Goal: Transaction & Acquisition: Purchase product/service

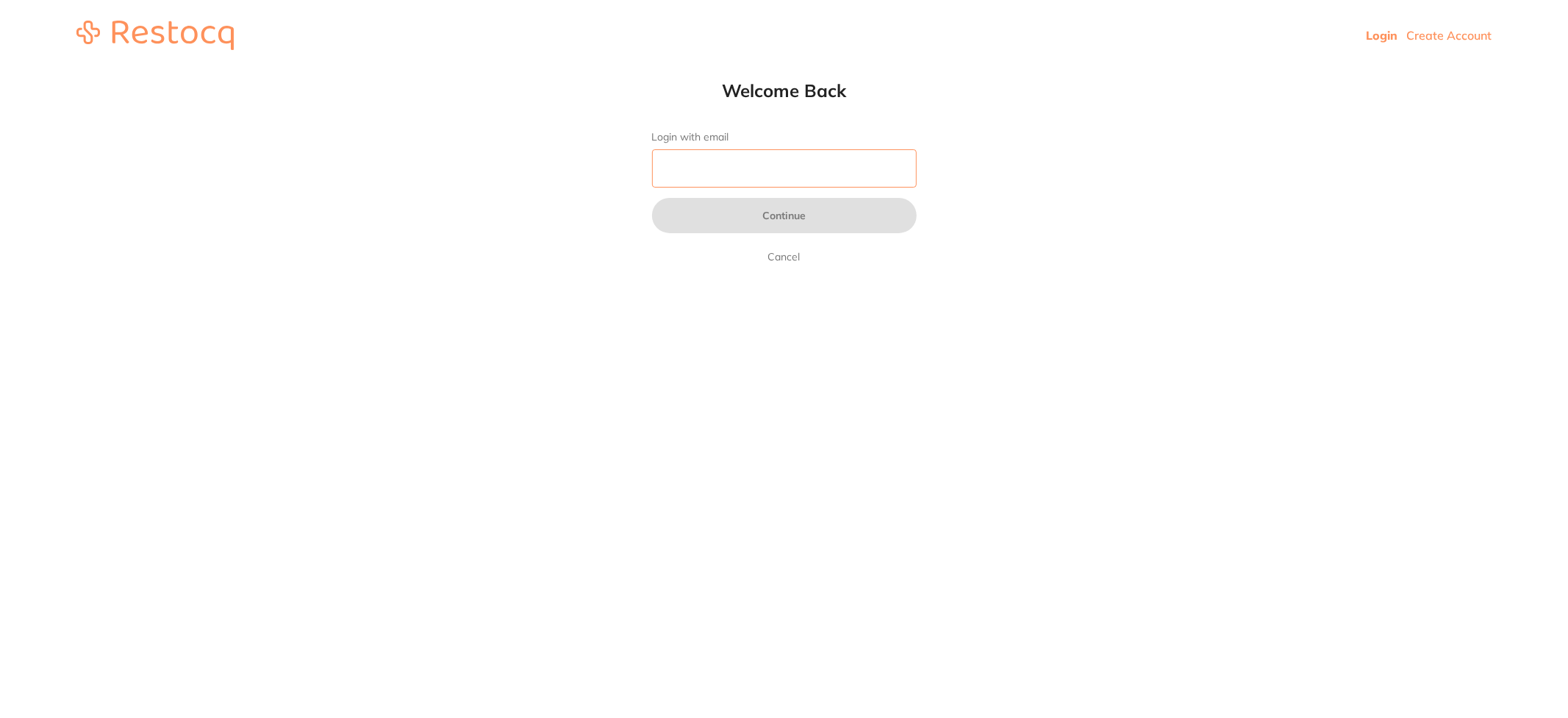
click at [740, 159] on input "Login with email" at bounding box center [784, 168] width 264 height 38
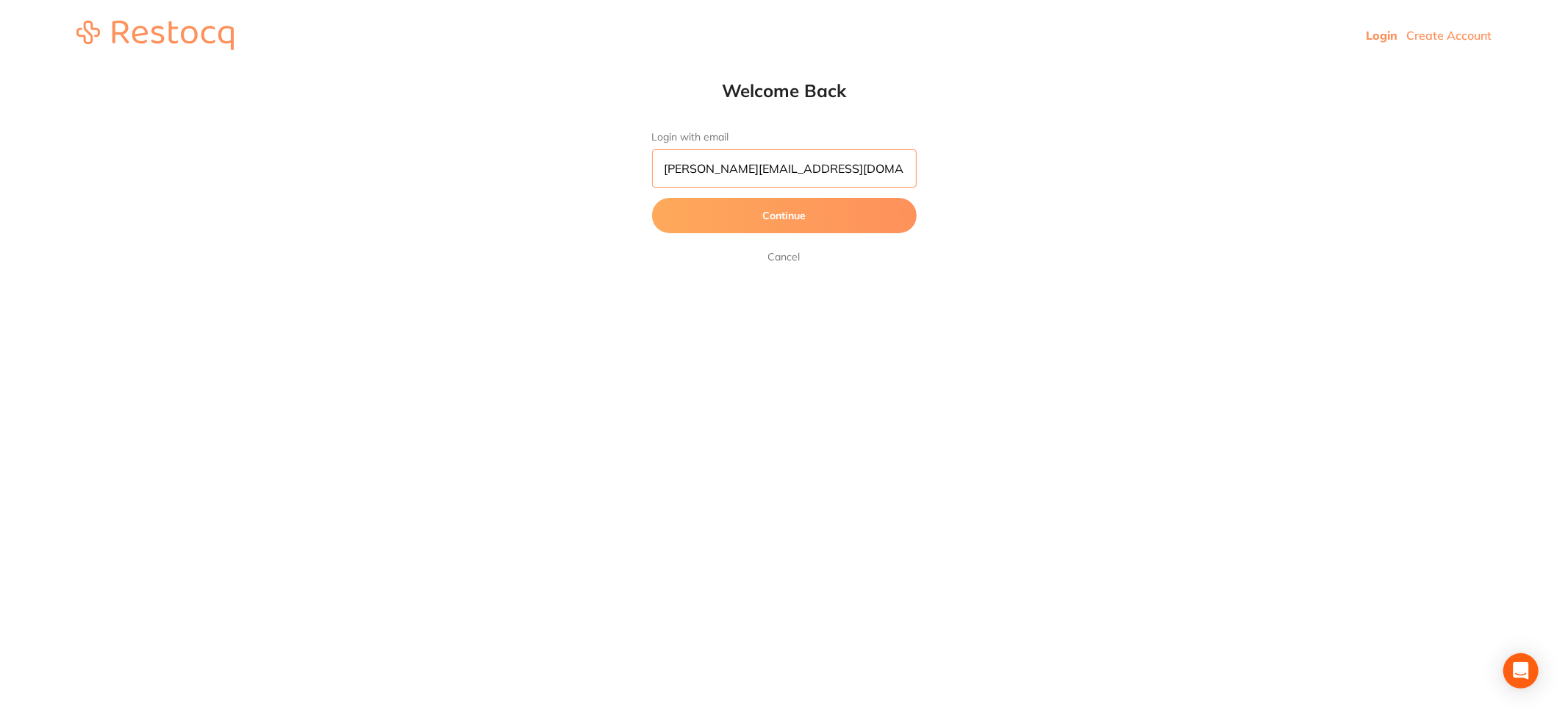
type input "[PERSON_NAME][EMAIL_ADDRESS][DOMAIN_NAME]"
click at [652, 197] on button "Continue" at bounding box center [784, 215] width 264 height 35
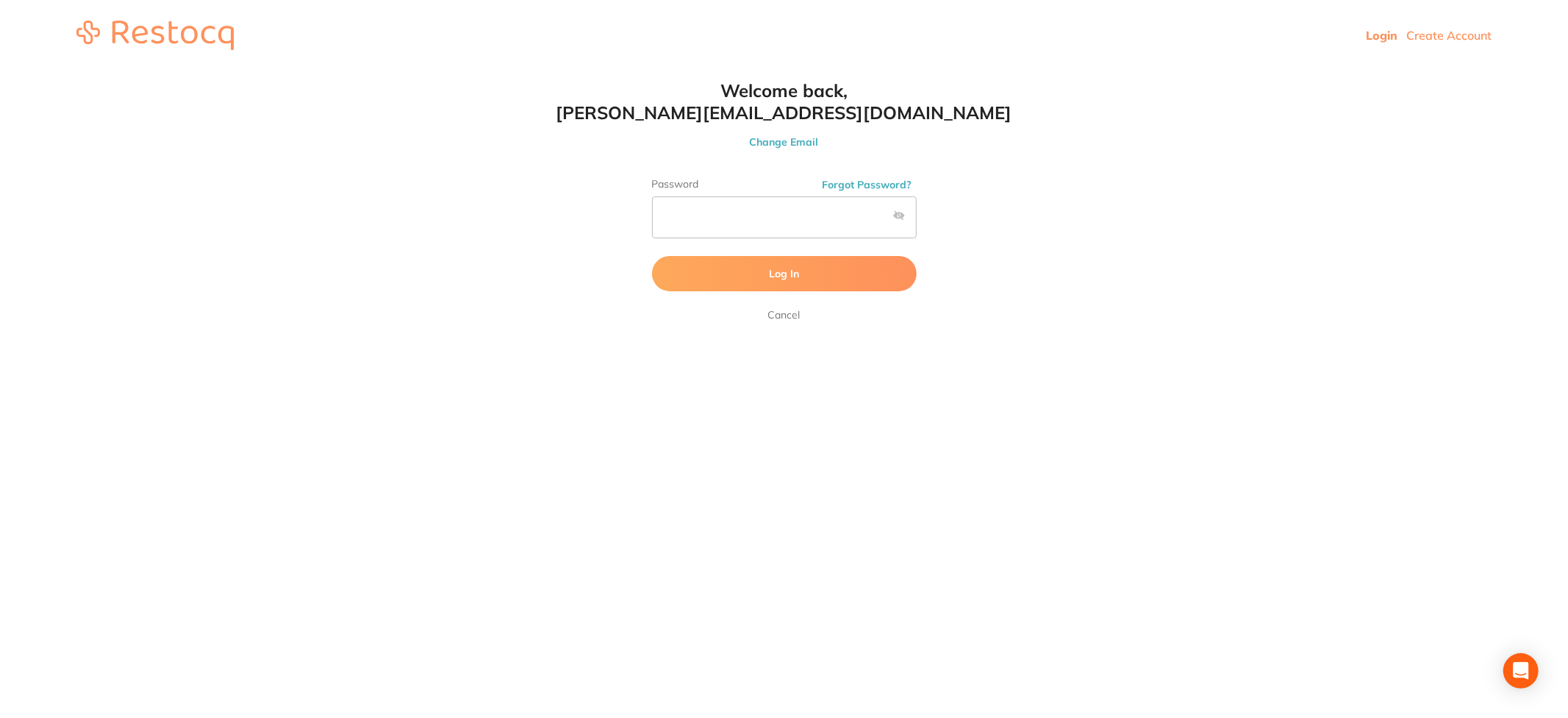
click at [806, 281] on button "Log In" at bounding box center [784, 274] width 264 height 35
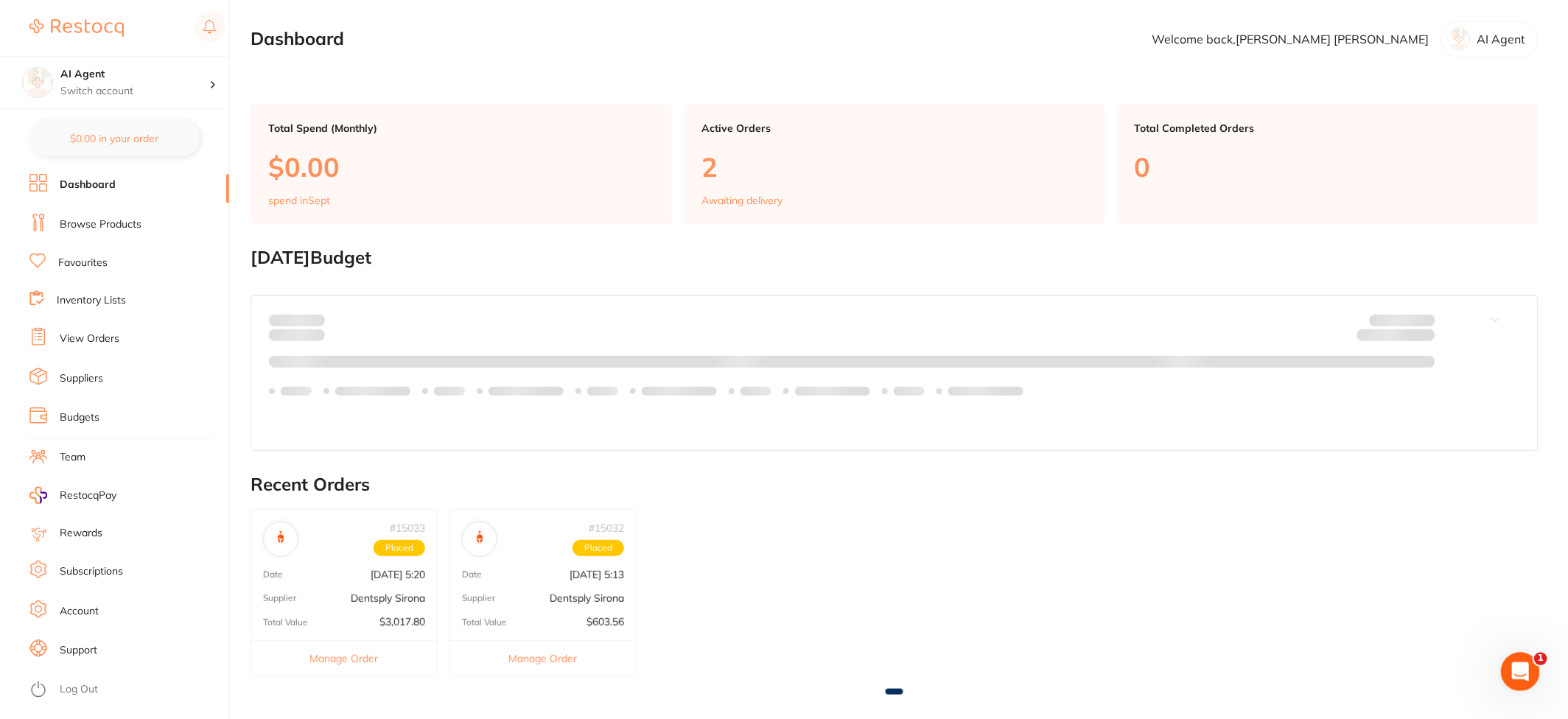
click at [1503, 679] on div "Open Intercom Messenger" at bounding box center [1518, 670] width 49 height 49
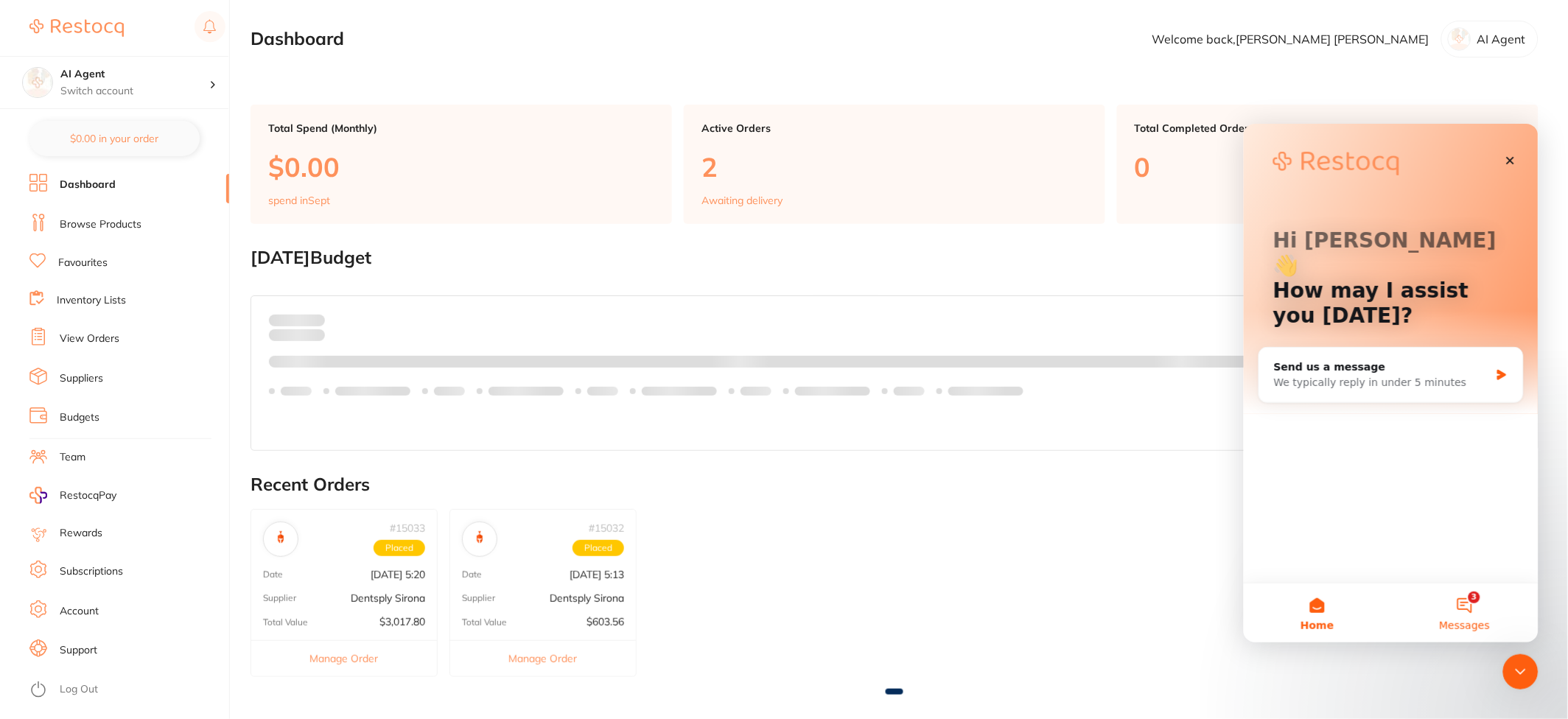
click at [1462, 624] on span "Messages" at bounding box center [1464, 624] width 51 height 10
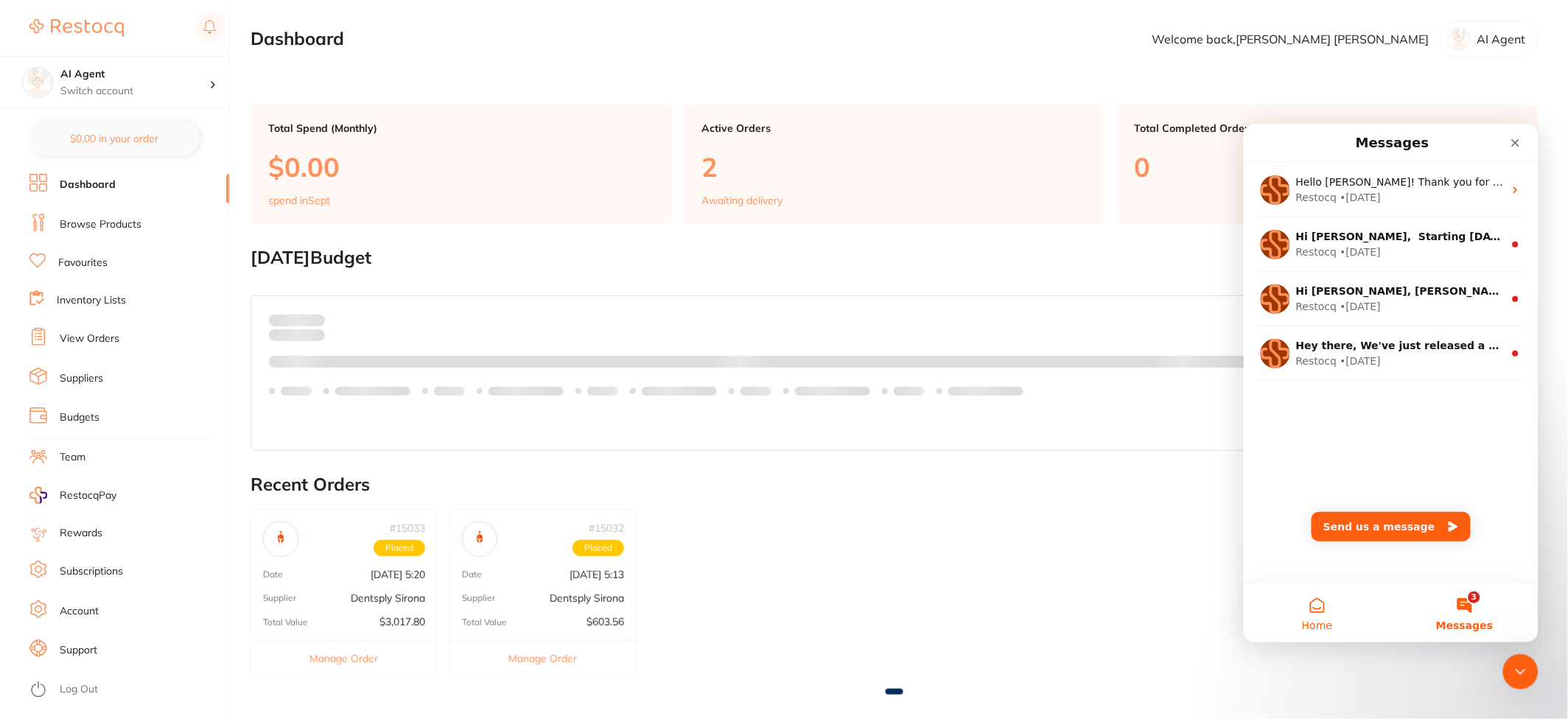
click at [1293, 608] on button "Home" at bounding box center [1317, 612] width 147 height 59
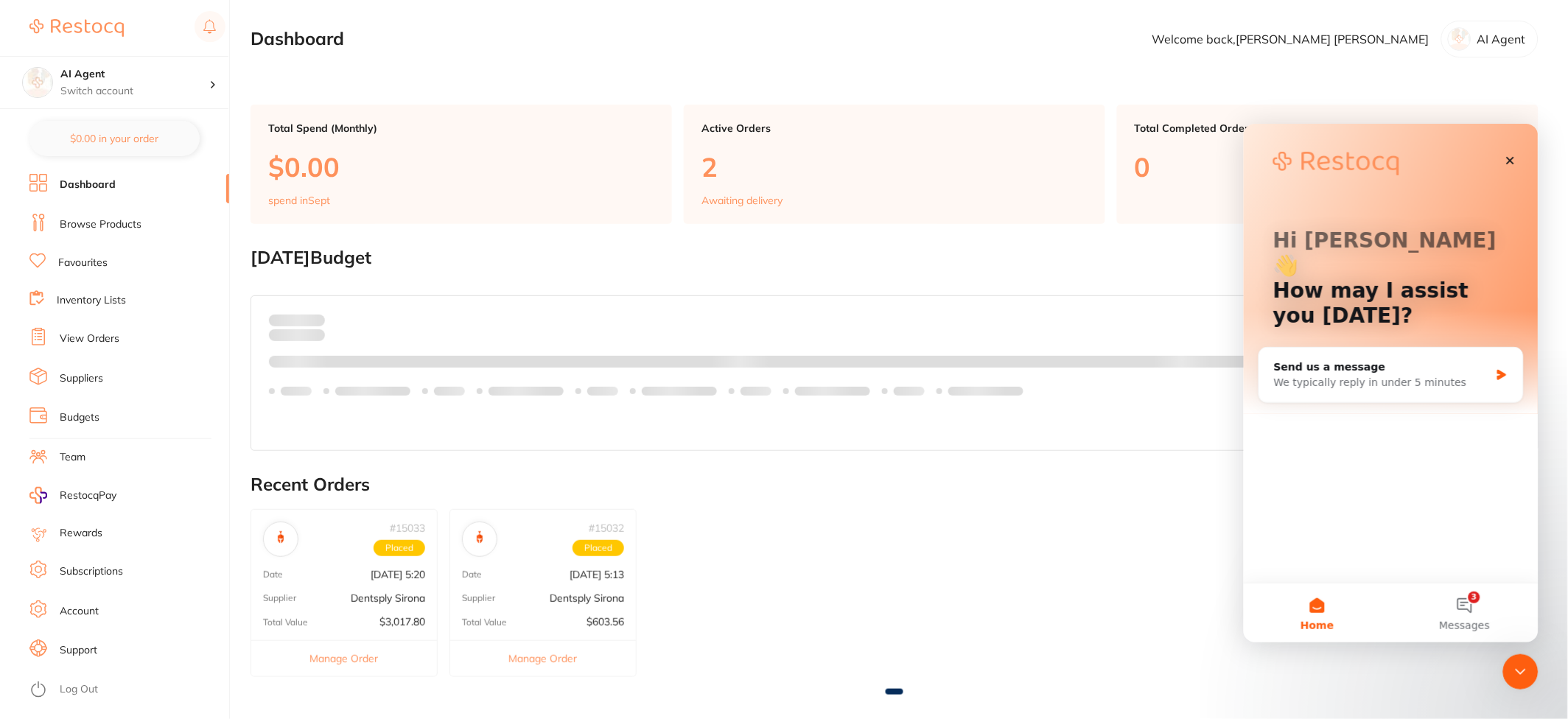
click at [561, 32] on section "Dashboard Welcome back, [PERSON_NAME] AI Agent" at bounding box center [894, 39] width 1288 height 37
click at [1509, 154] on icon "Close" at bounding box center [1509, 160] width 12 height 12
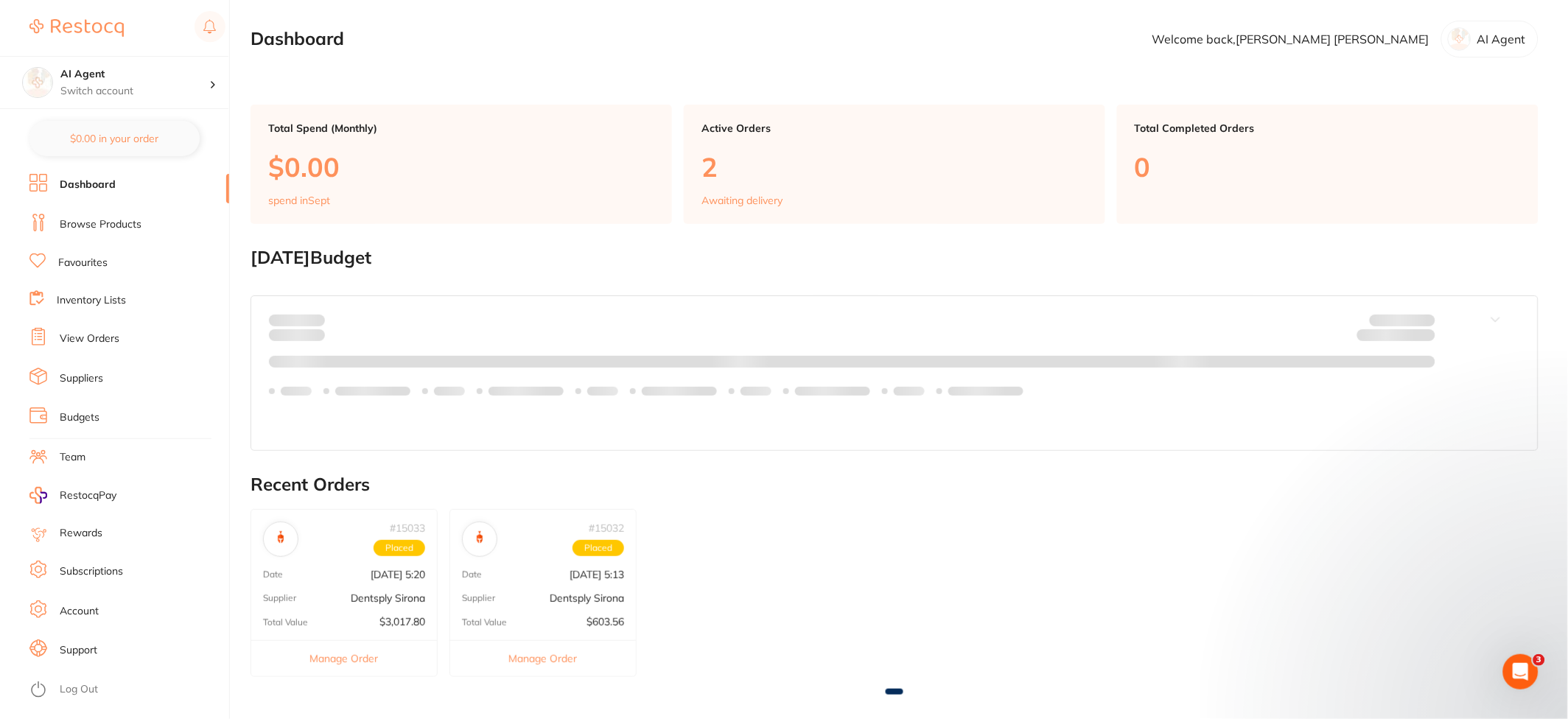
click at [111, 193] on li "Dashboard" at bounding box center [129, 184] width 199 height 22
click at [96, 185] on link "Dashboard" at bounding box center [87, 185] width 56 height 15
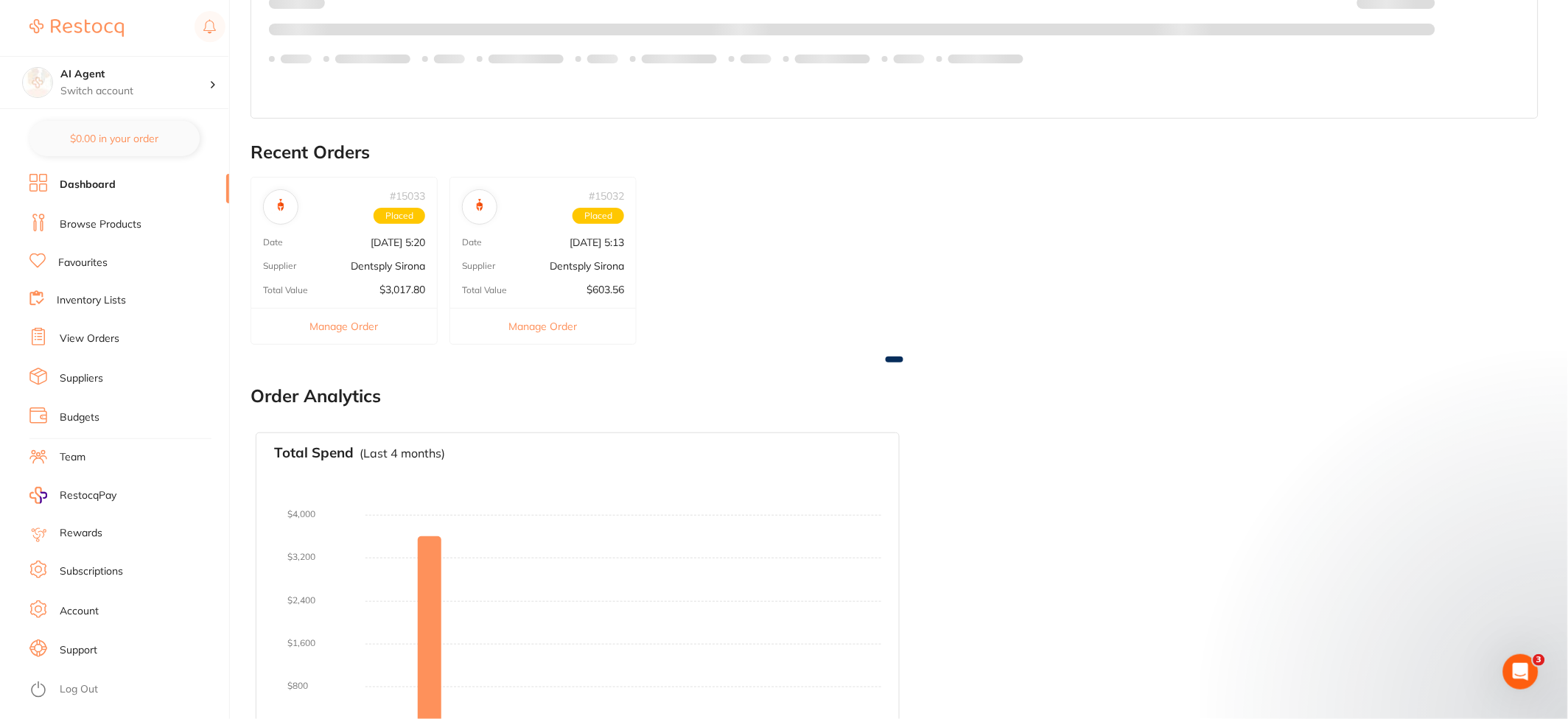
scroll to position [469, 0]
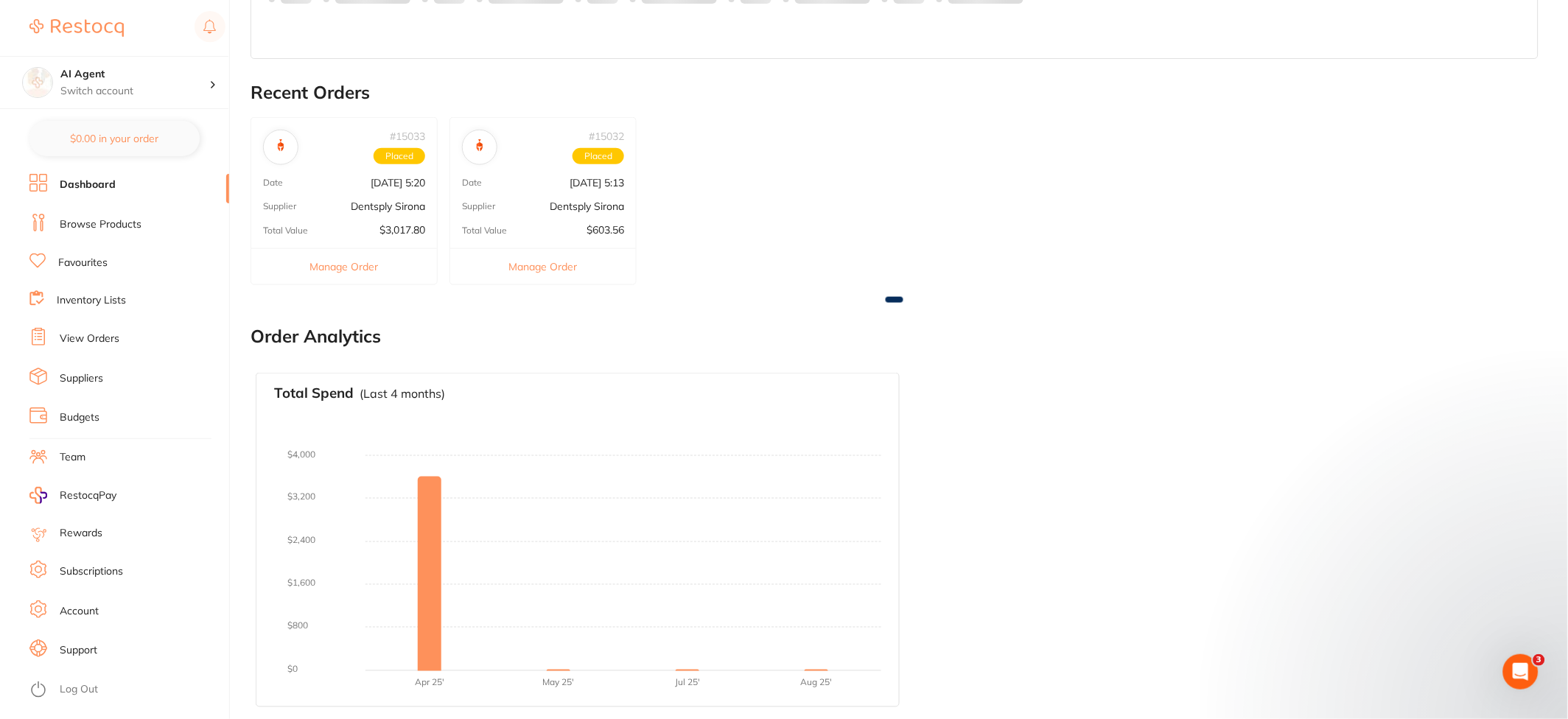
click at [116, 225] on link "Browse Products" at bounding box center [101, 225] width 82 height 15
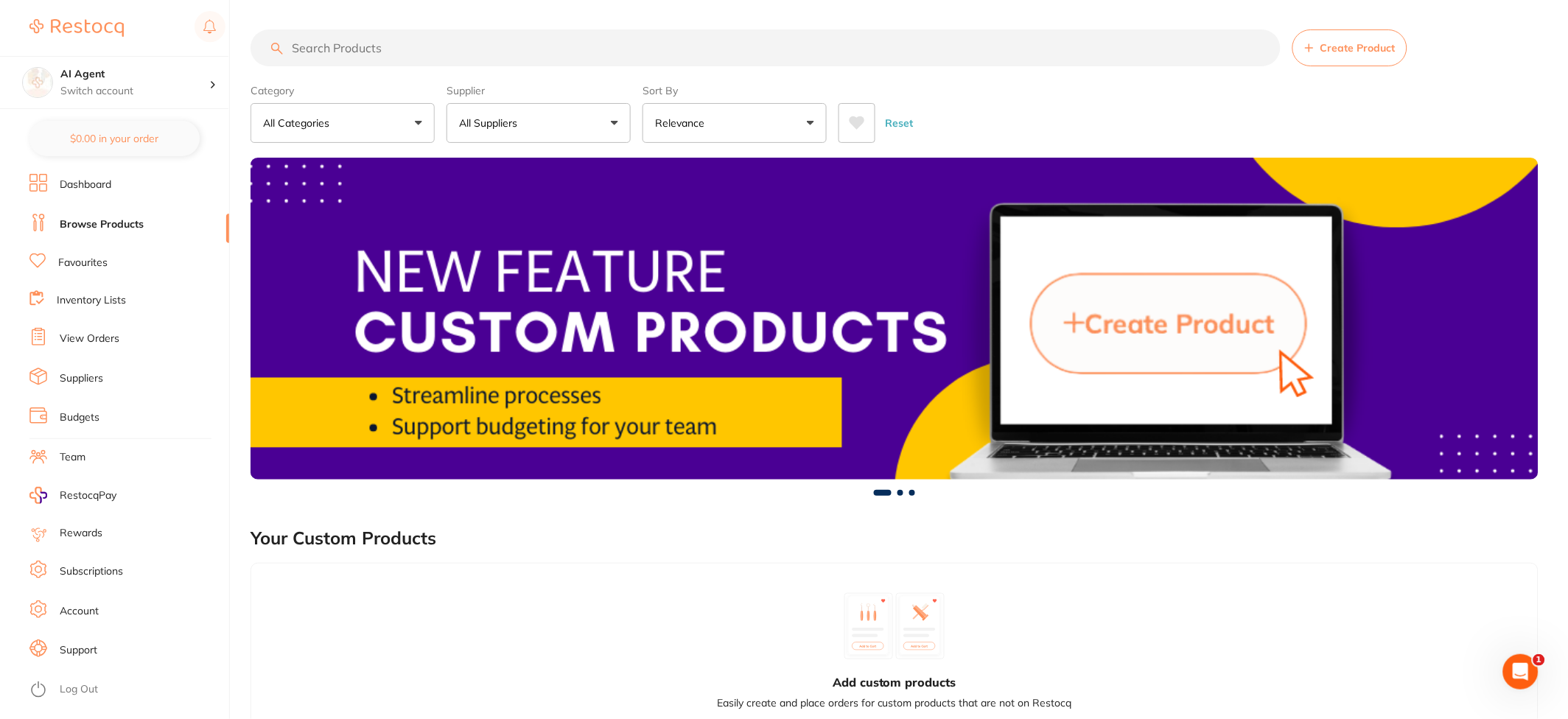
click at [368, 54] on input "search" at bounding box center [765, 48] width 1030 height 37
click at [85, 178] on link "Dashboard" at bounding box center [85, 185] width 52 height 15
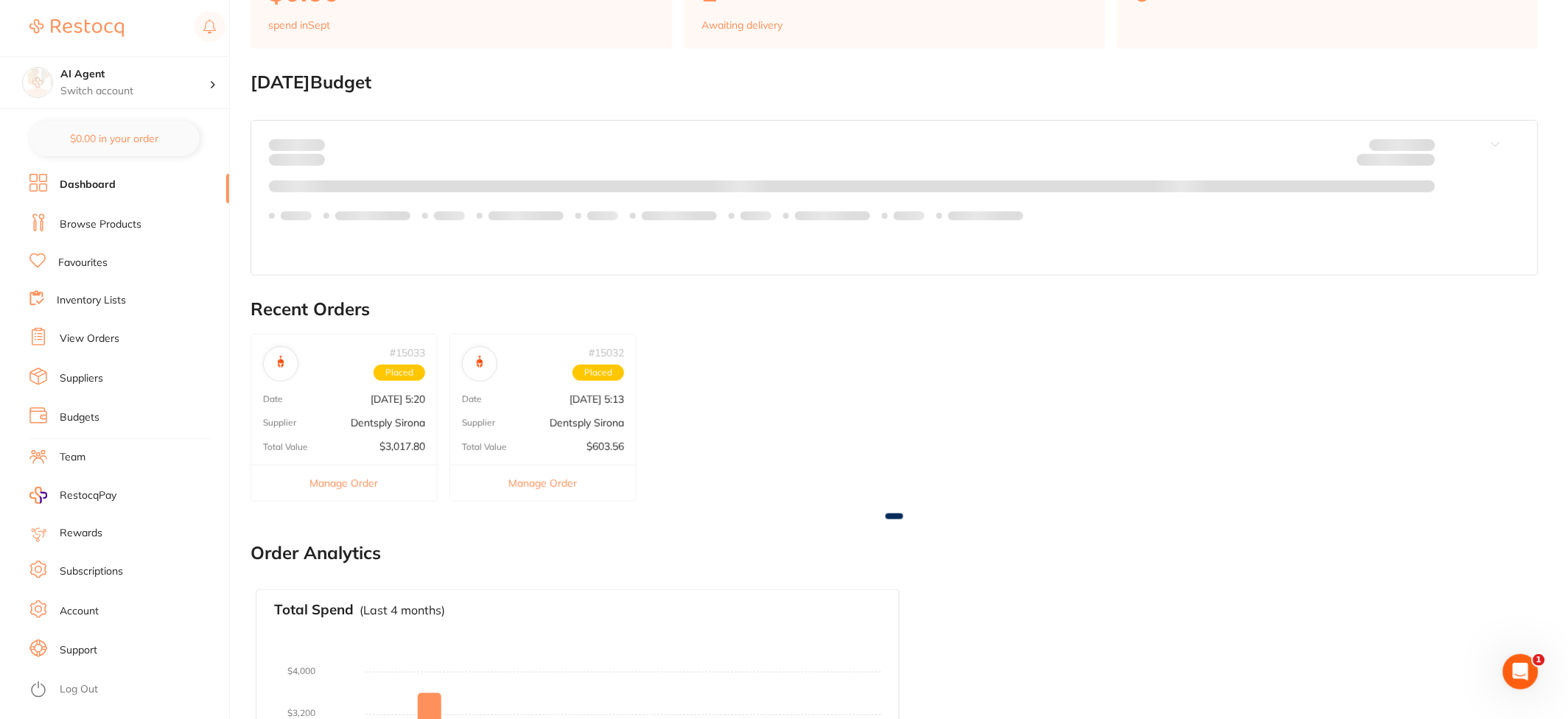
scroll to position [174, 0]
click at [98, 217] on link "Browse Products" at bounding box center [101, 225] width 82 height 15
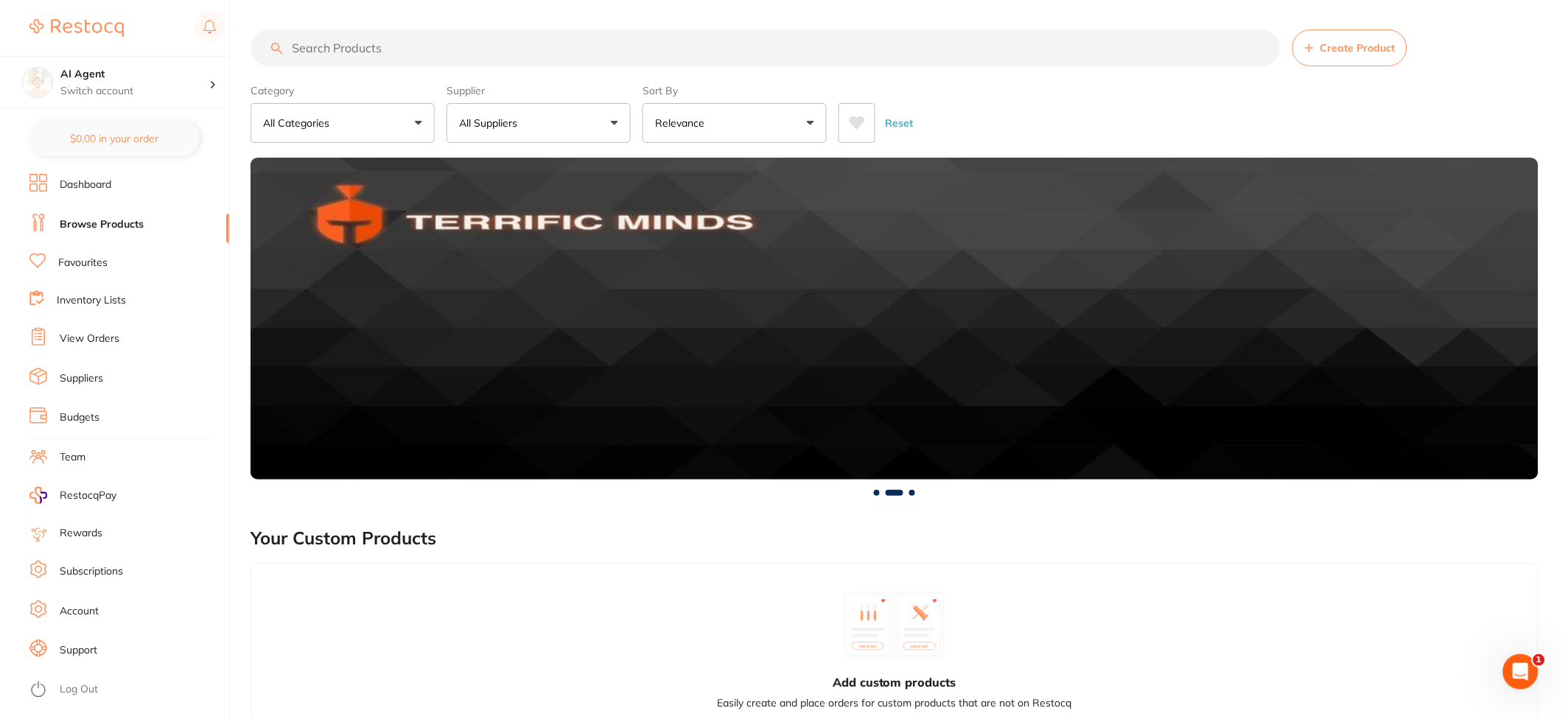
click at [386, 58] on input "search" at bounding box center [765, 48] width 1030 height 37
click at [68, 184] on link "Dashboard" at bounding box center [85, 185] width 52 height 15
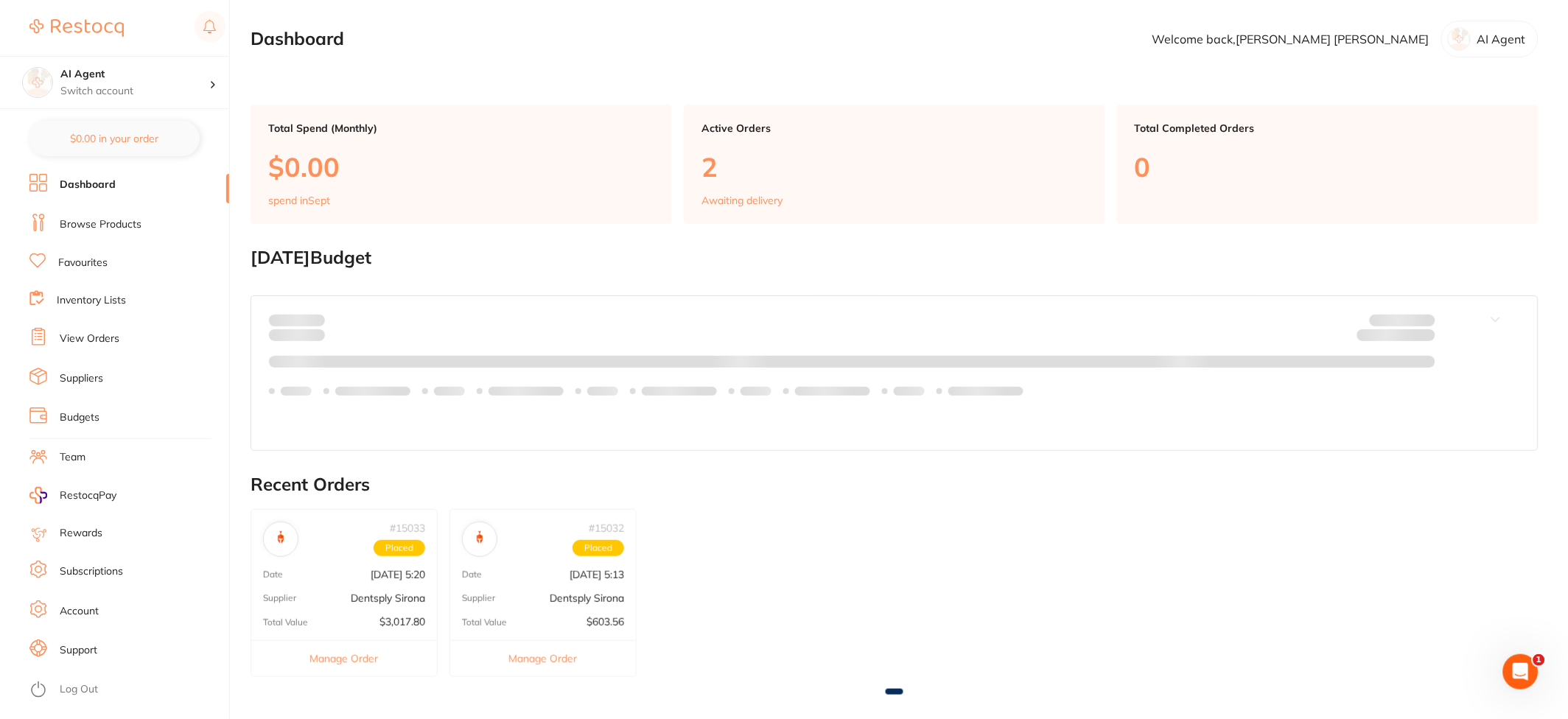
click at [91, 29] on img at bounding box center [76, 28] width 95 height 18
click at [1457, 36] on div at bounding box center [1459, 39] width 23 height 23
click at [132, 215] on li "Browse Products" at bounding box center [129, 225] width 199 height 22
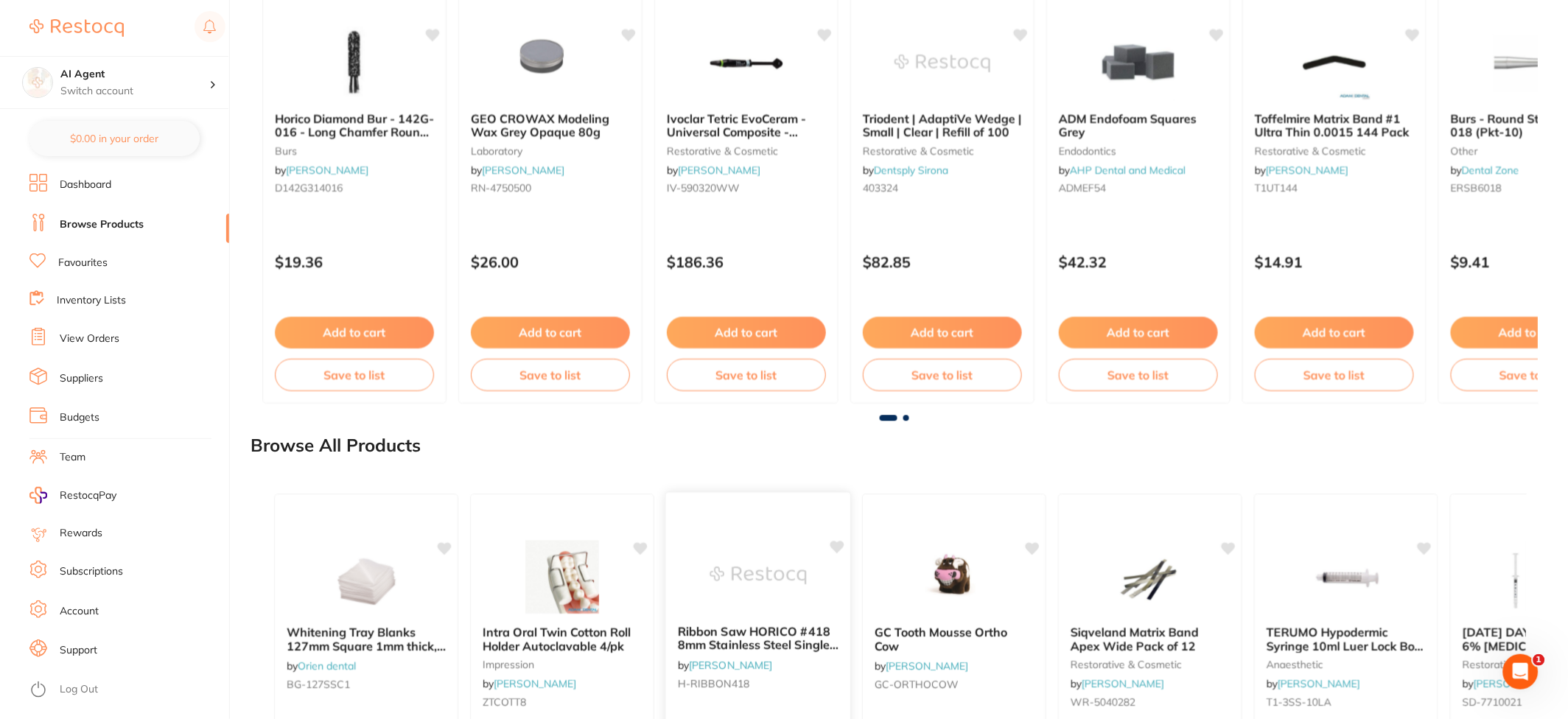
scroll to position [1196, 0]
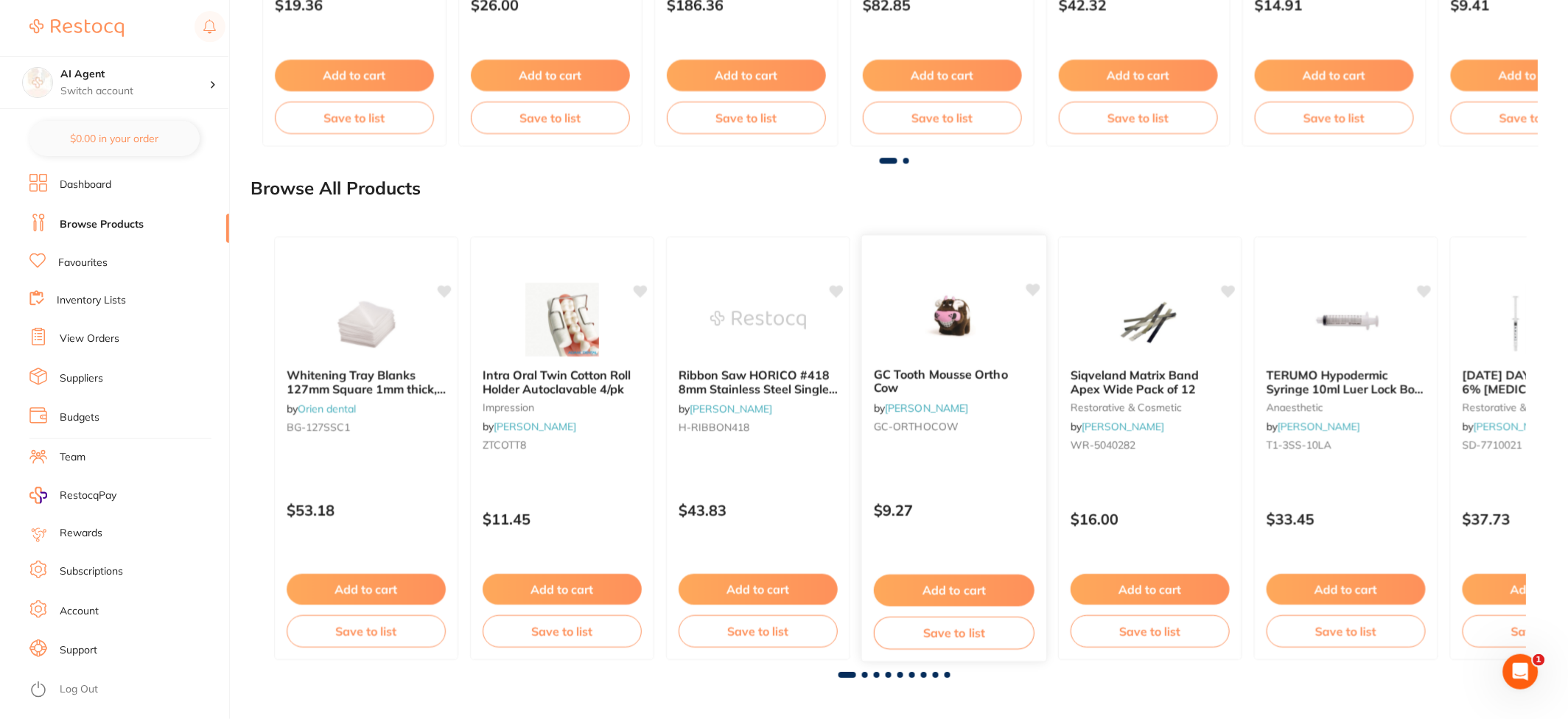
click at [953, 340] on img at bounding box center [953, 318] width 96 height 75
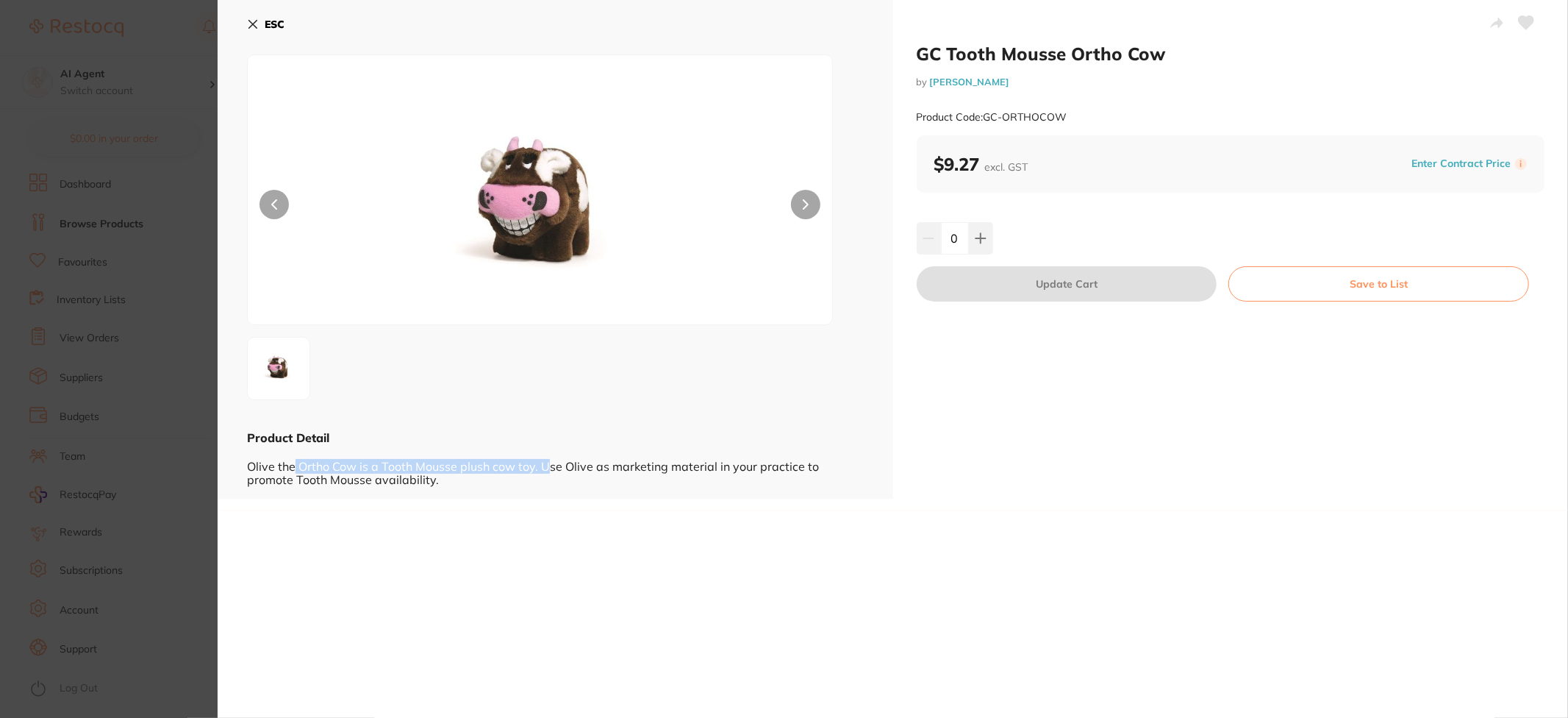
drag, startPoint x: 307, startPoint y: 465, endPoint x: 627, endPoint y: 464, distance: 320.0
click at [627, 464] on div "Olive the Ortho Cow is a Tooth Mousse plush cow toy. Use Olive as marketing mat…" at bounding box center [555, 466] width 617 height 40
click at [245, 25] on div "ESC Product Detail Olive the Ortho Cow is a Tooth Mousse plush cow toy. Use Oli…" at bounding box center [555, 249] width 676 height 499
click at [248, 21] on icon at bounding box center [253, 24] width 12 height 12
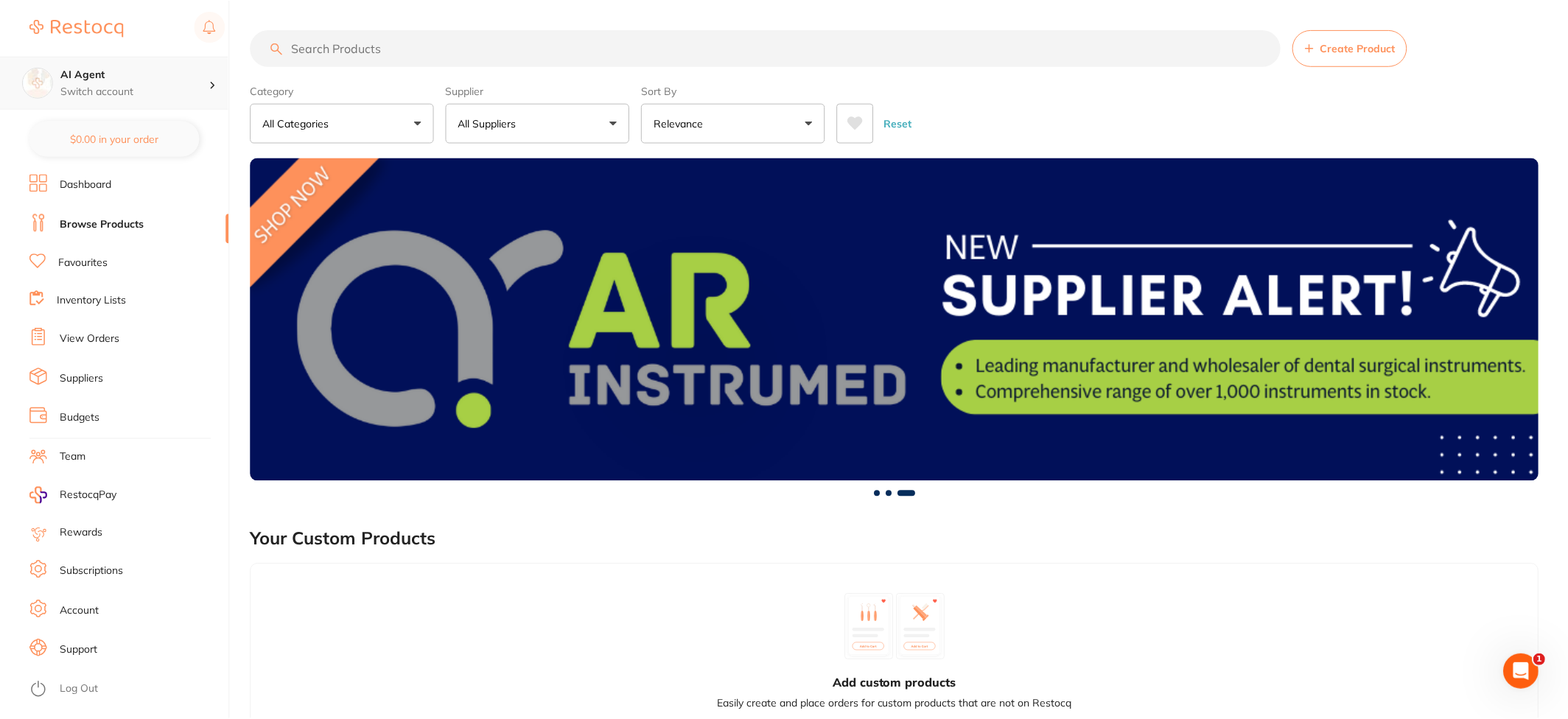
scroll to position [1196, 0]
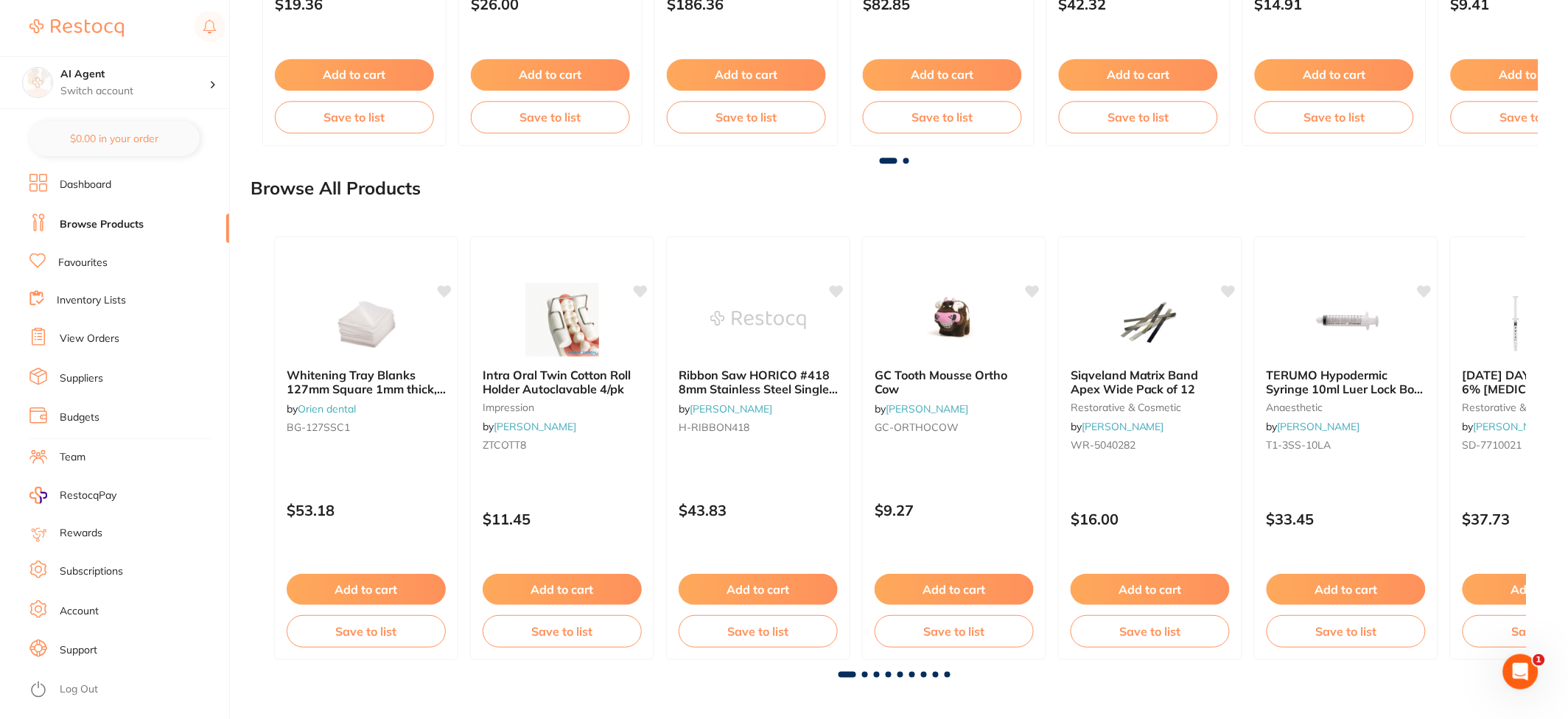
click at [61, 186] on link "Dashboard" at bounding box center [85, 185] width 52 height 15
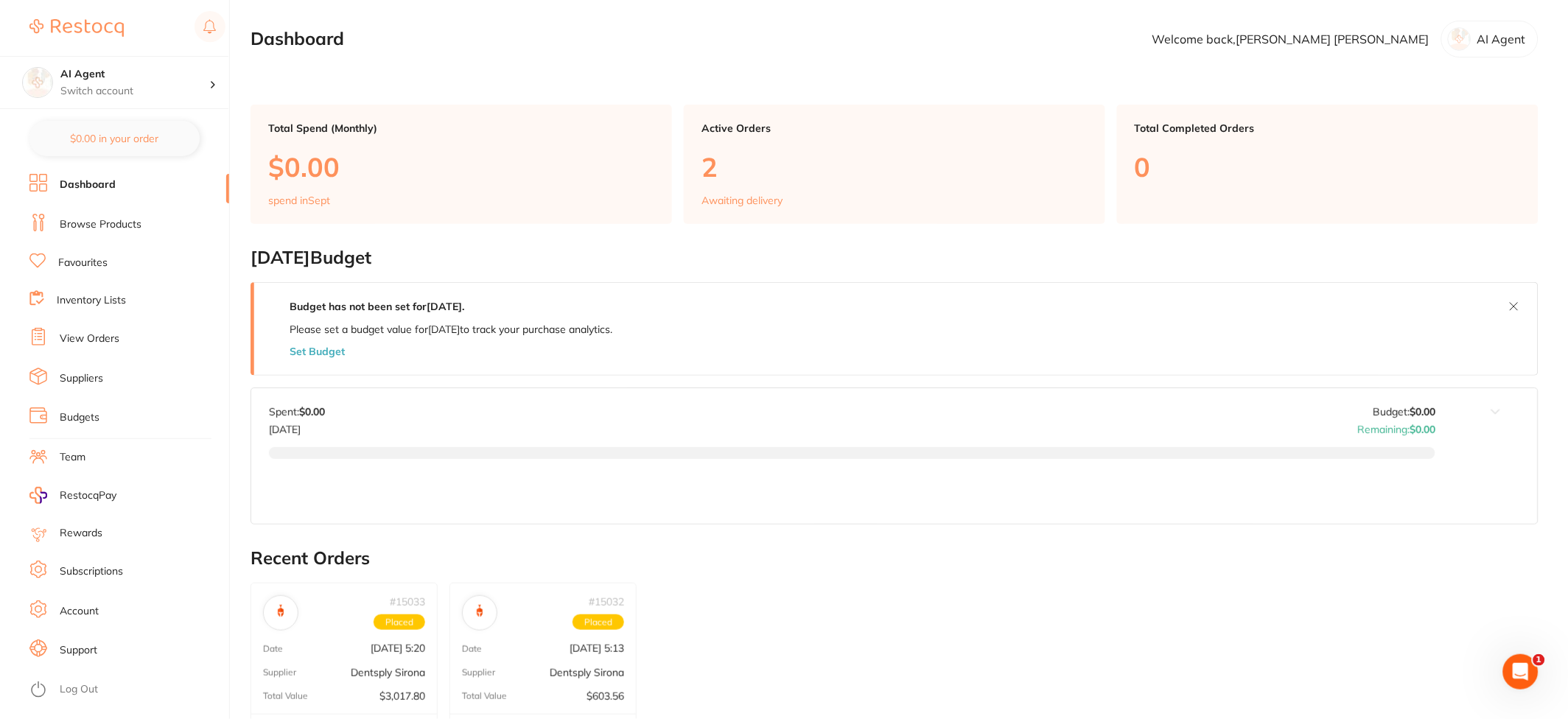
click at [91, 231] on li "Browse Products" at bounding box center [129, 225] width 199 height 22
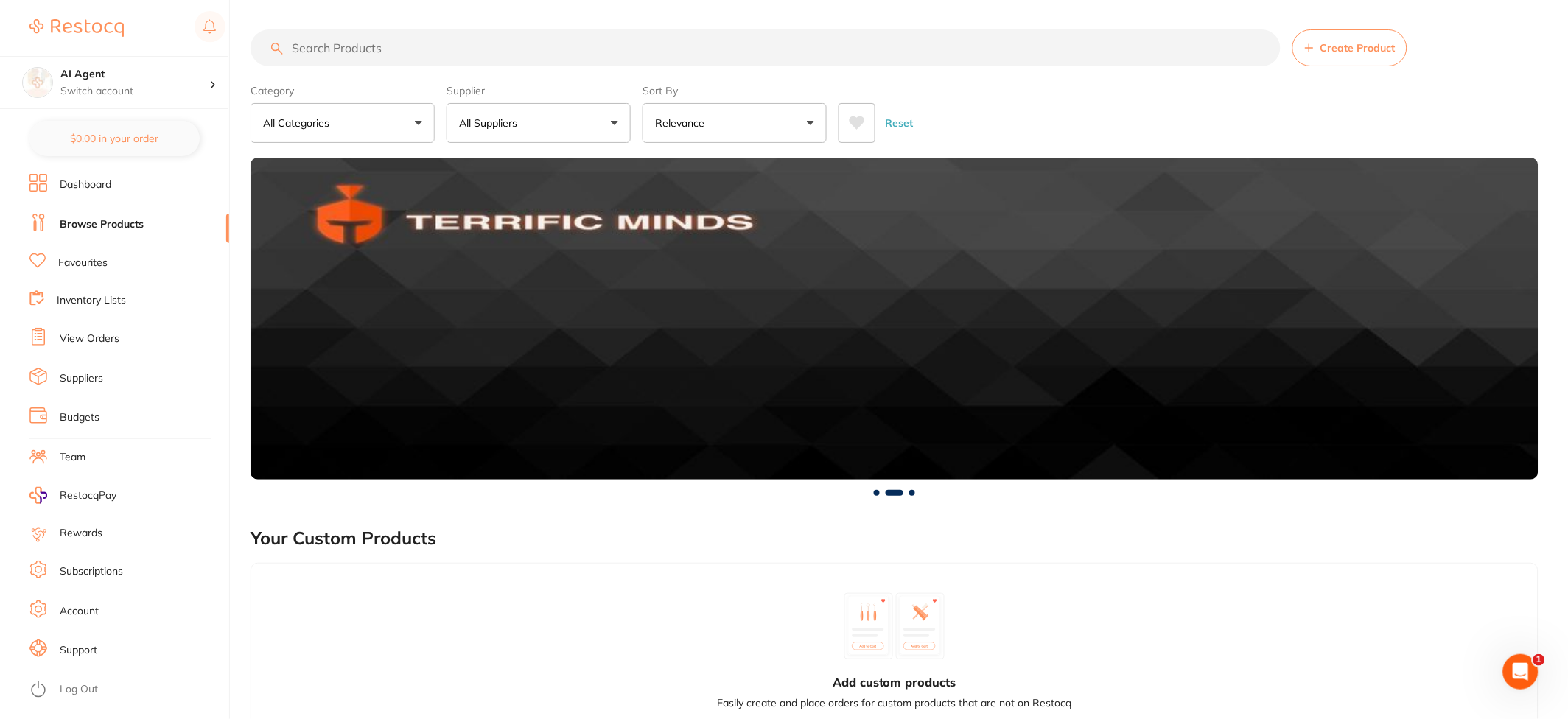
click at [100, 21] on img at bounding box center [76, 28] width 95 height 18
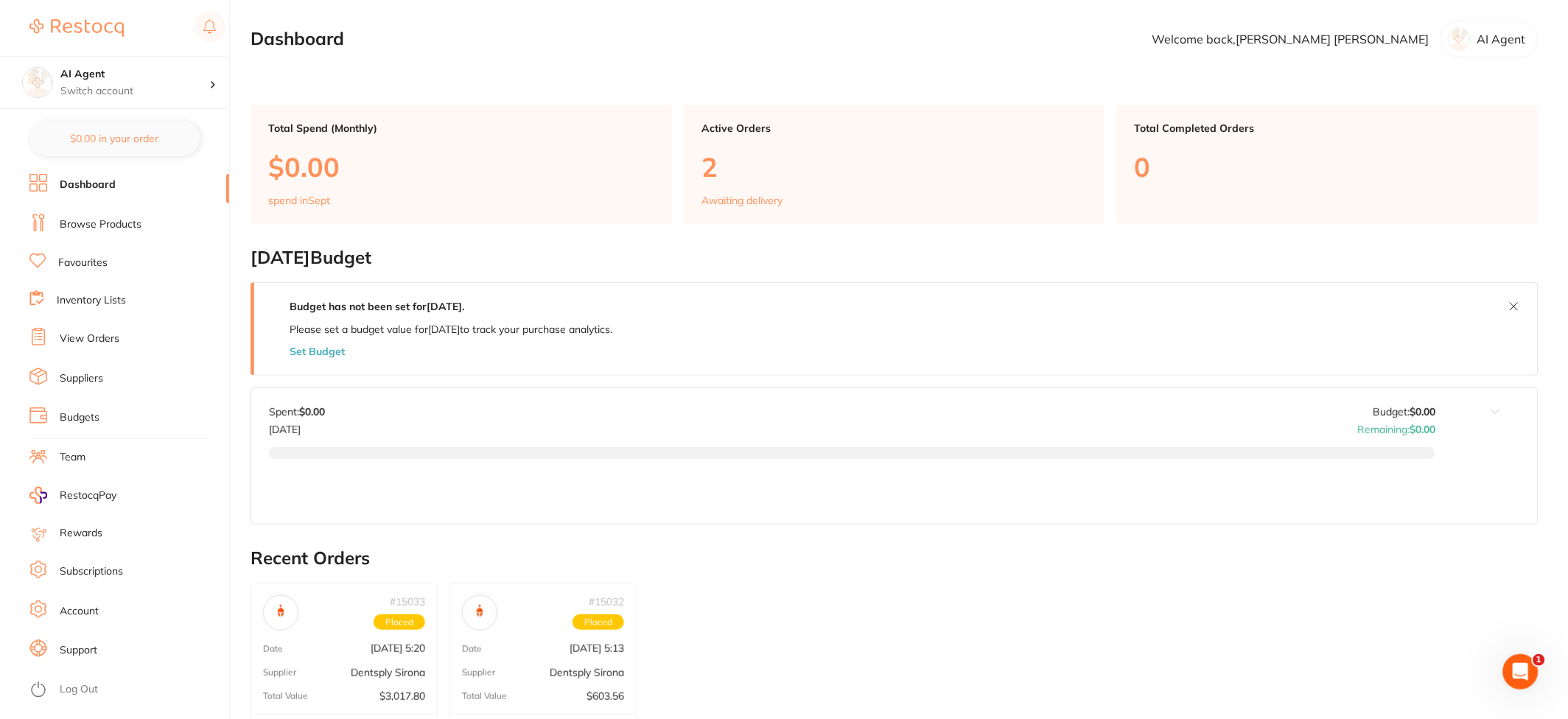
click at [117, 221] on link "Browse Products" at bounding box center [101, 225] width 82 height 15
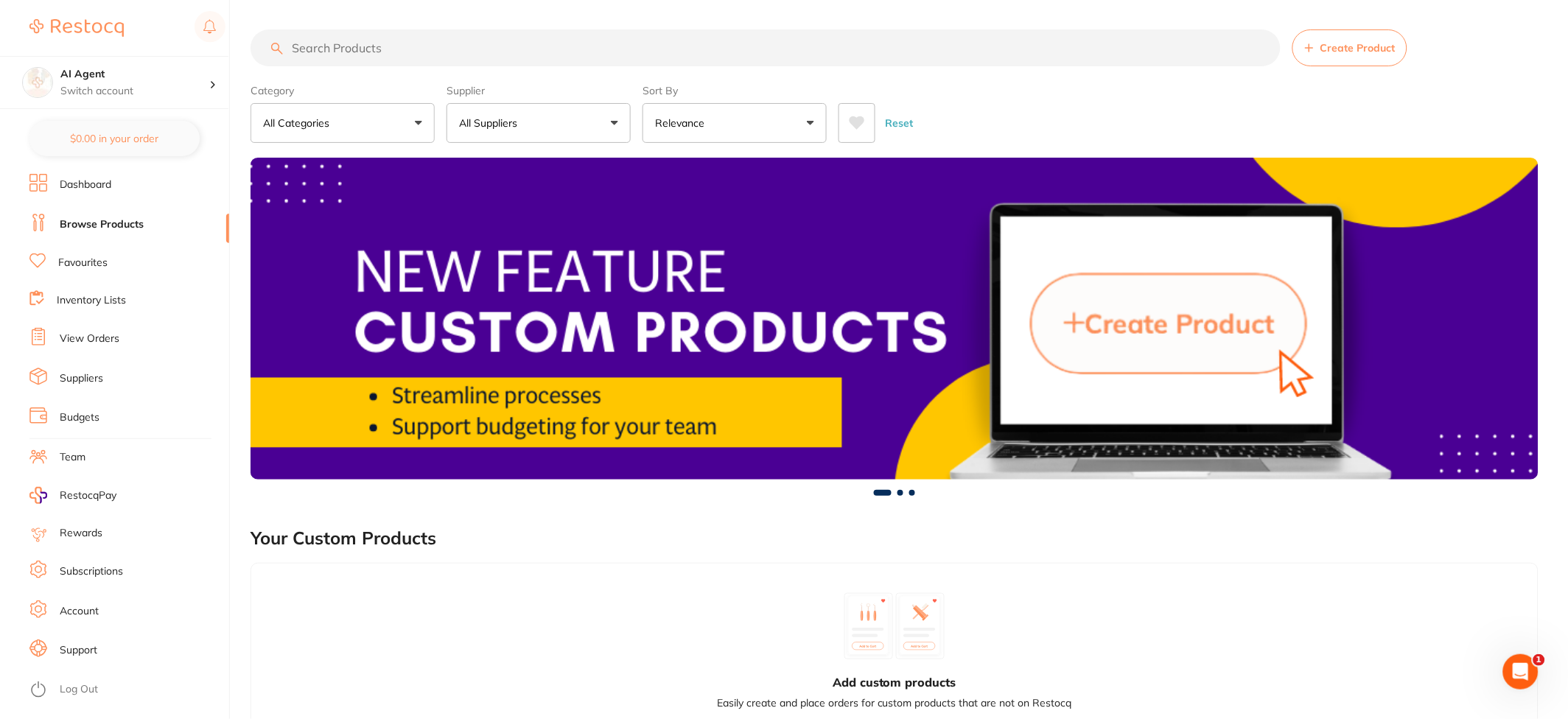
click at [94, 187] on link "Dashboard" at bounding box center [85, 185] width 52 height 15
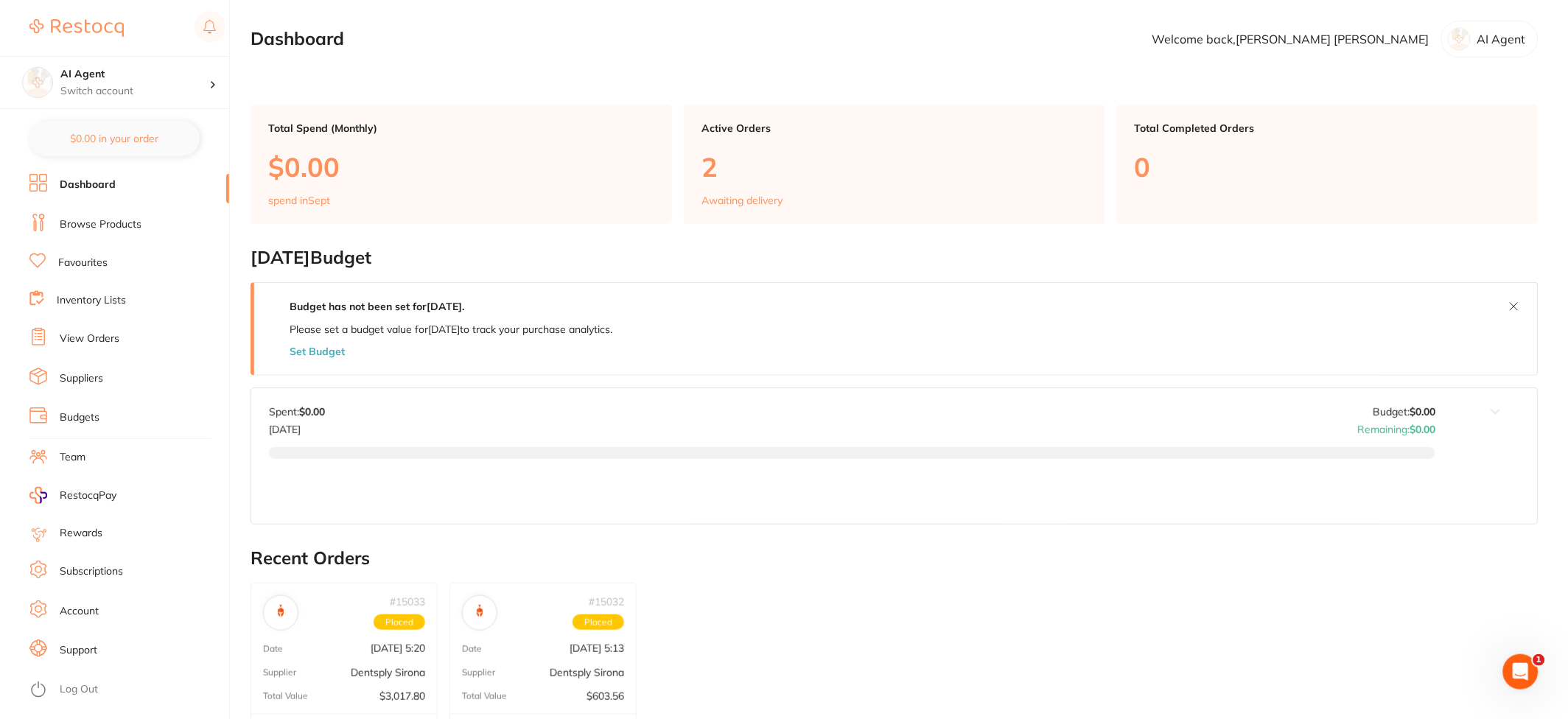
click at [122, 226] on link "Browse Products" at bounding box center [101, 225] width 82 height 15
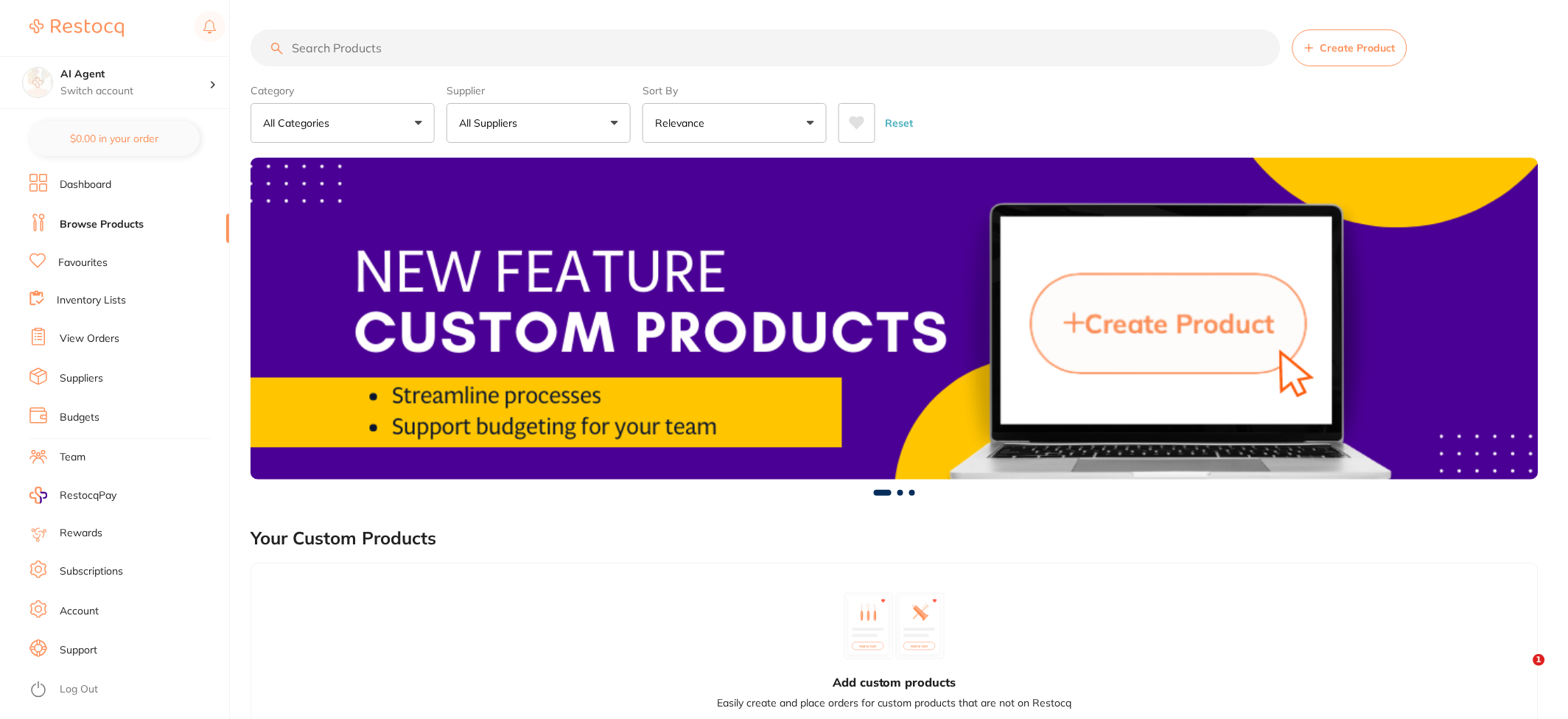
click at [691, 57] on input "search" at bounding box center [765, 48] width 1030 height 37
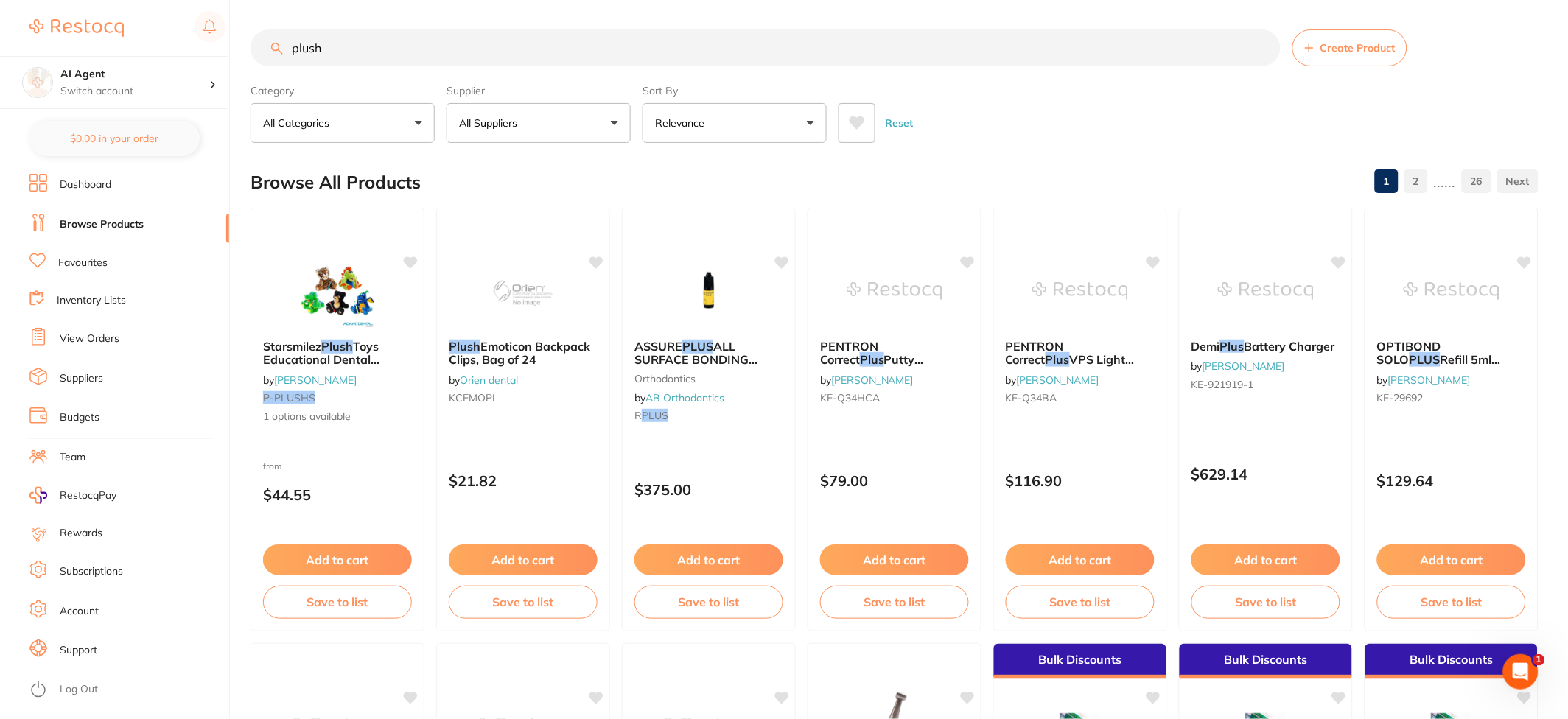
type input "plush"
